Goal: Task Accomplishment & Management: Complete application form

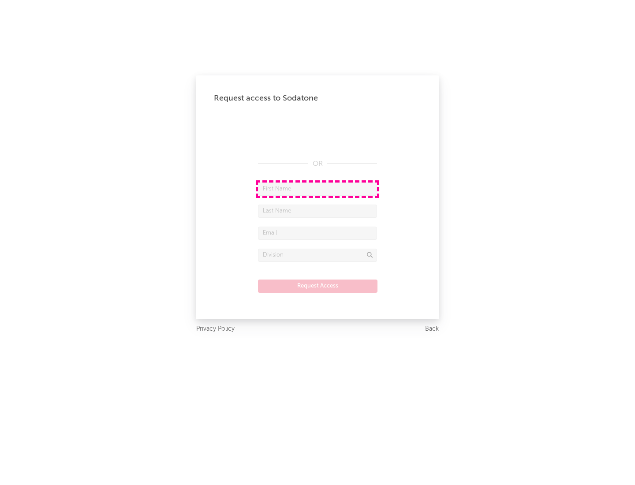
click at [318, 189] on input "text" at bounding box center [317, 189] width 119 height 13
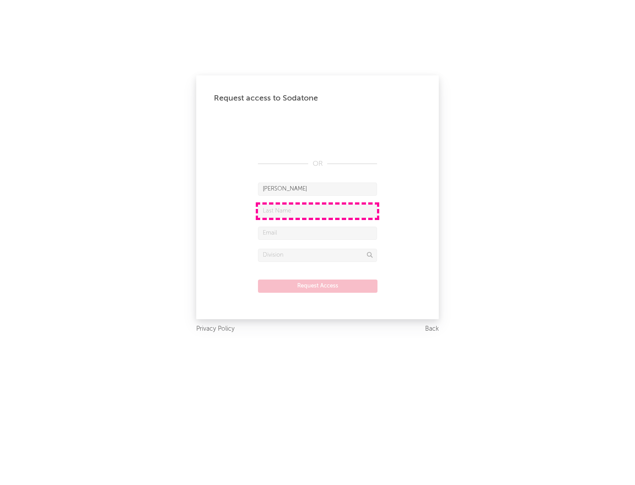
type input "[PERSON_NAME]"
click at [318, 211] on input "text" at bounding box center [317, 211] width 119 height 13
type input "[PERSON_NAME]"
click at [318, 233] on input "text" at bounding box center [317, 233] width 119 height 13
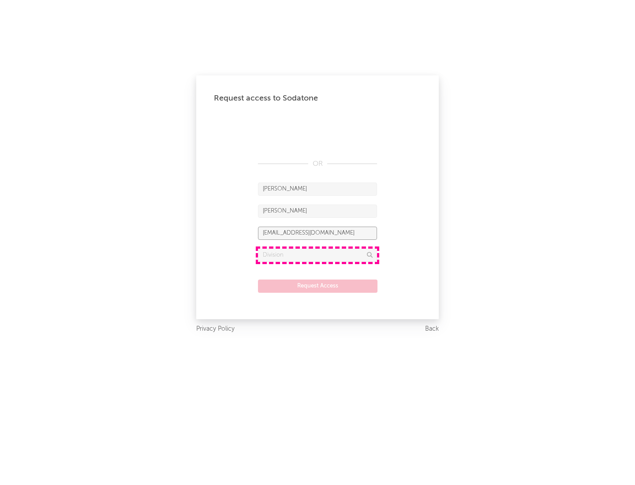
type input "[EMAIL_ADDRESS][DOMAIN_NAME]"
click at [318, 255] on input "text" at bounding box center [317, 255] width 119 height 13
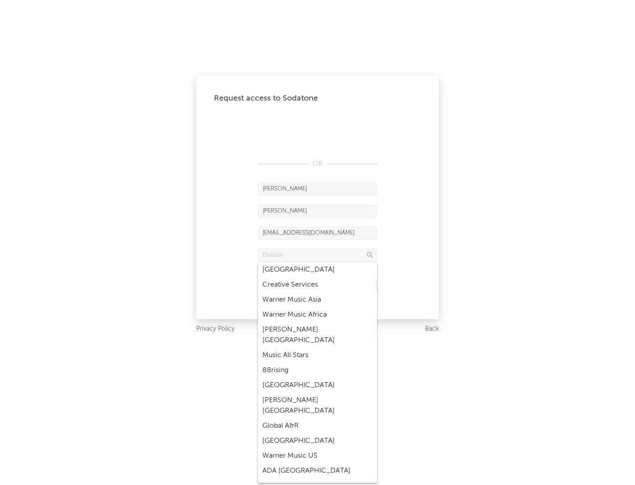
click at [318, 348] on div "Music All Stars" at bounding box center [317, 355] width 119 height 15
type input "Music All Stars"
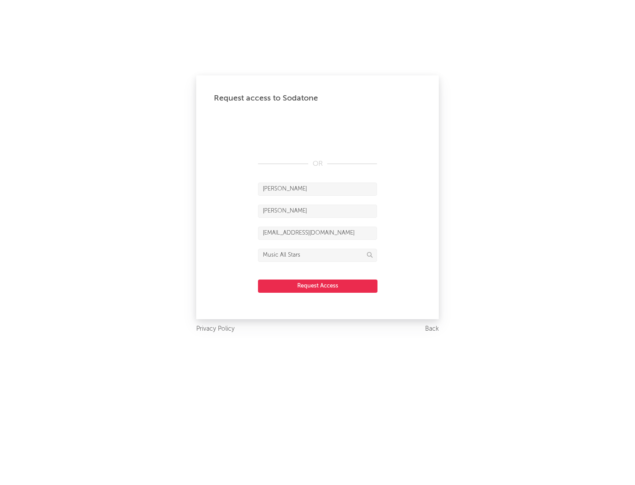
click at [318, 286] on button "Request Access" at bounding box center [318, 286] width 120 height 13
